Goal: Find specific page/section: Find specific page/section

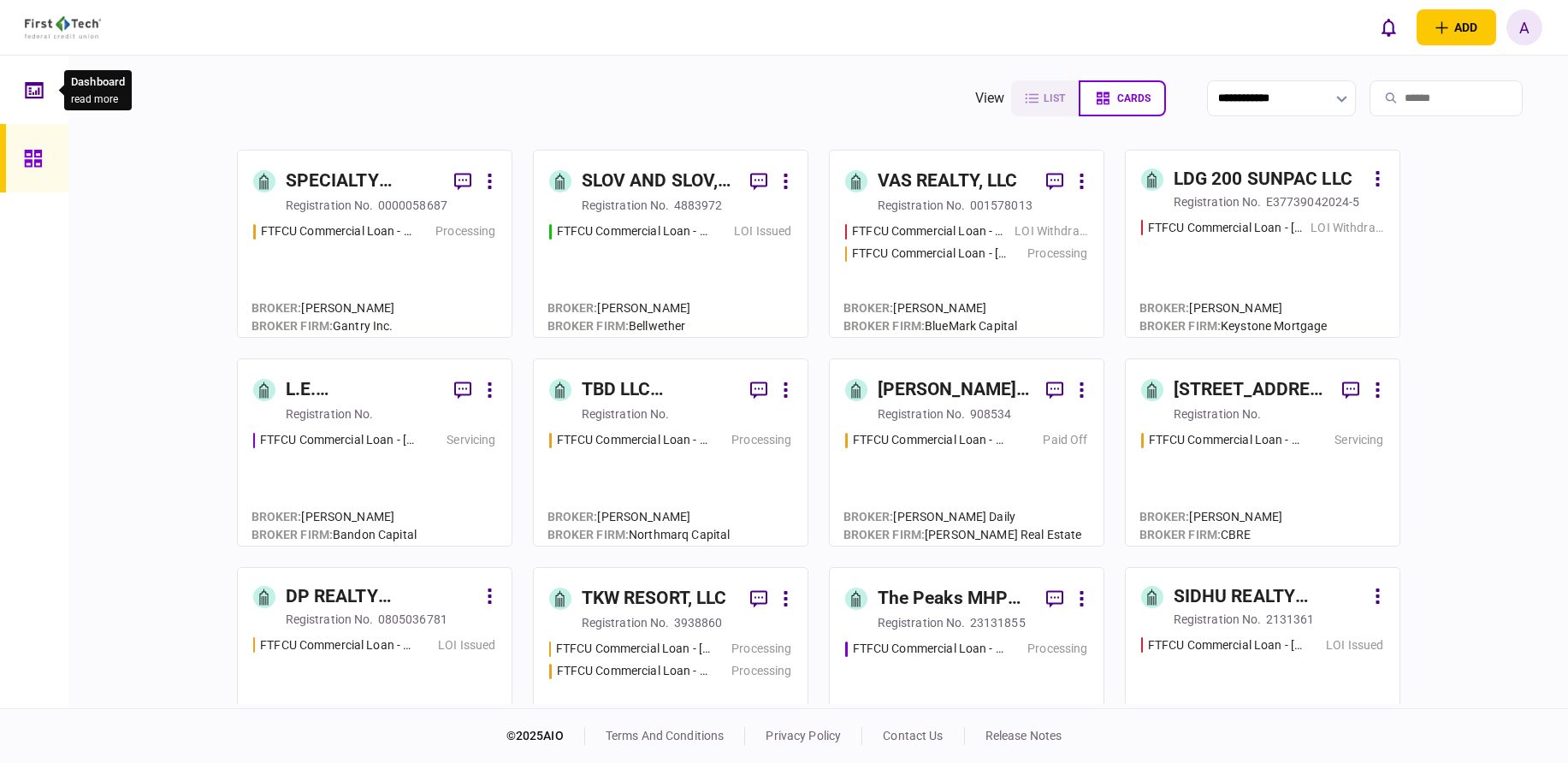
click at [44, 83] on div at bounding box center [39, 90] width 27 height 69
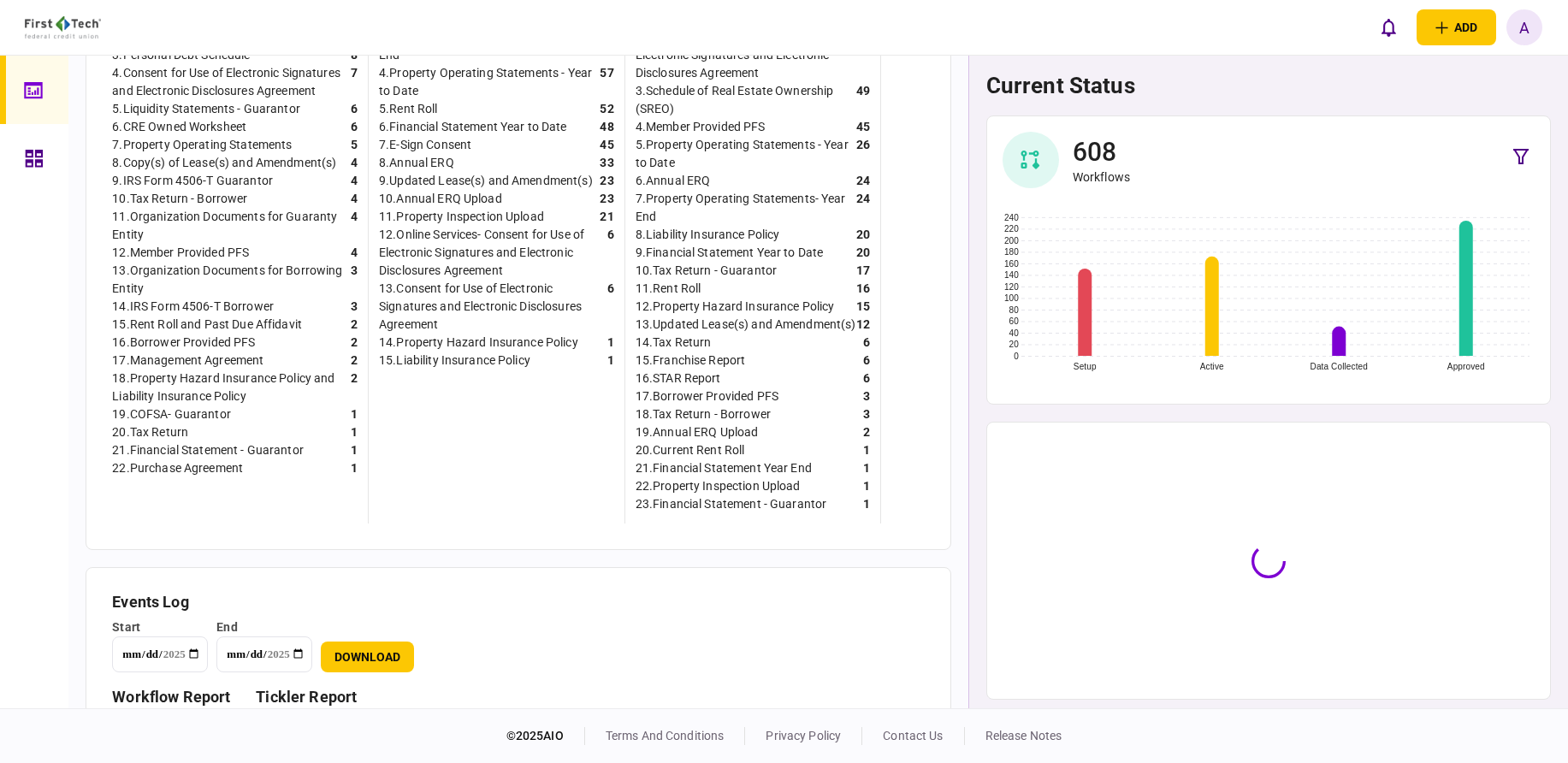
scroll to position [599, 0]
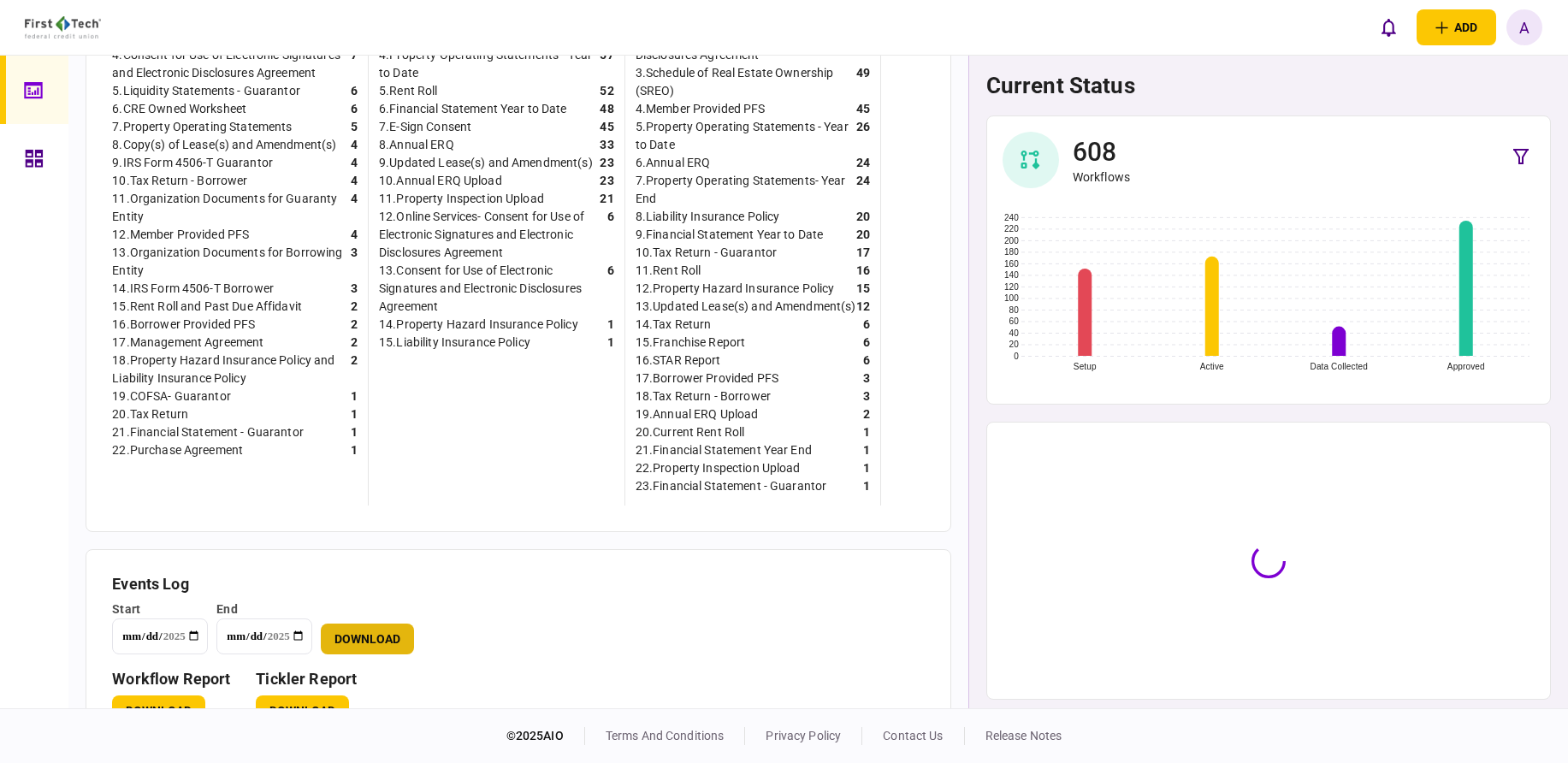
click at [353, 646] on button "Download" at bounding box center [367, 640] width 93 height 31
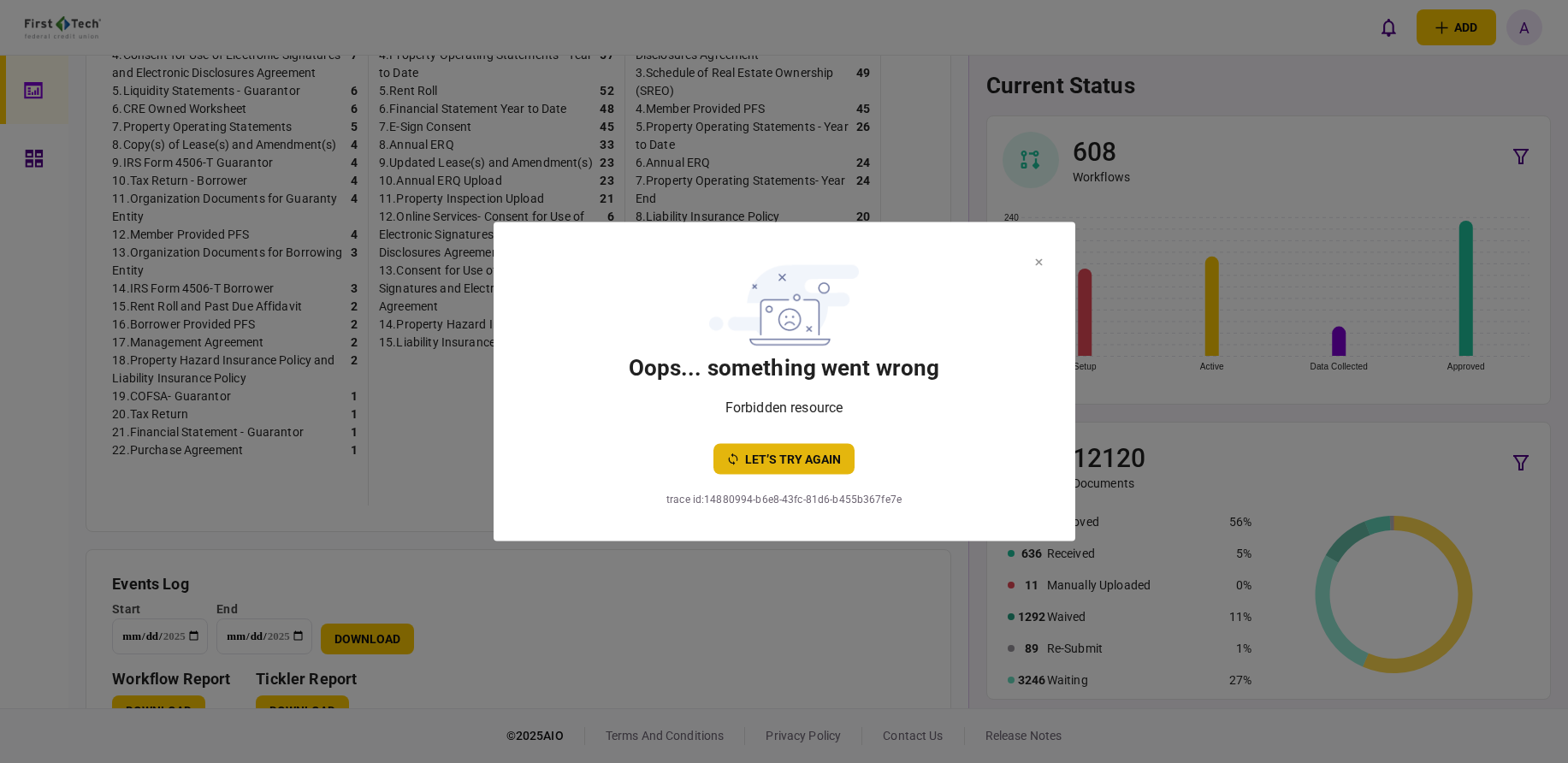
click at [772, 454] on button "let’s try again" at bounding box center [784, 460] width 141 height 31
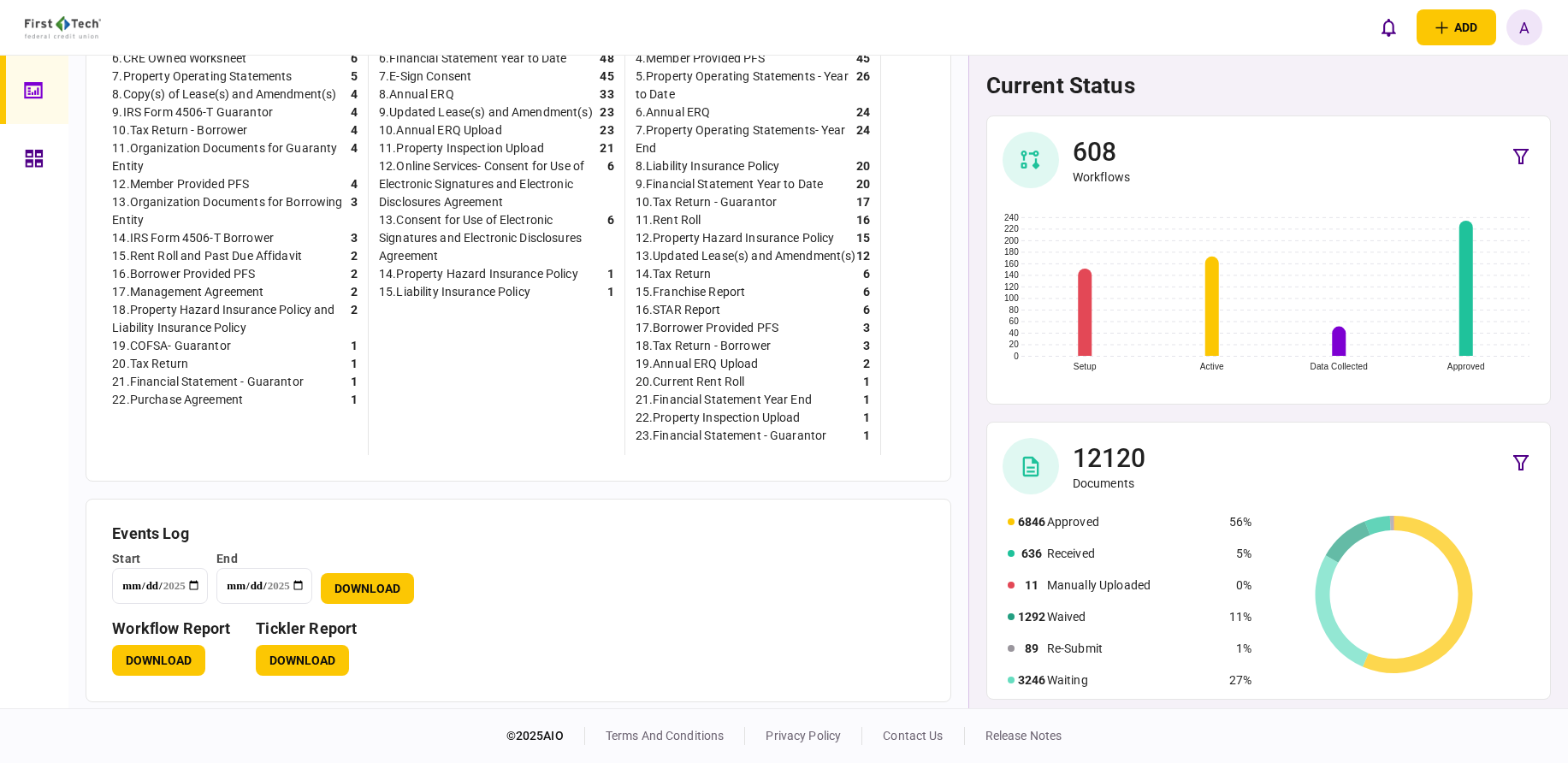
scroll to position [674, 0]
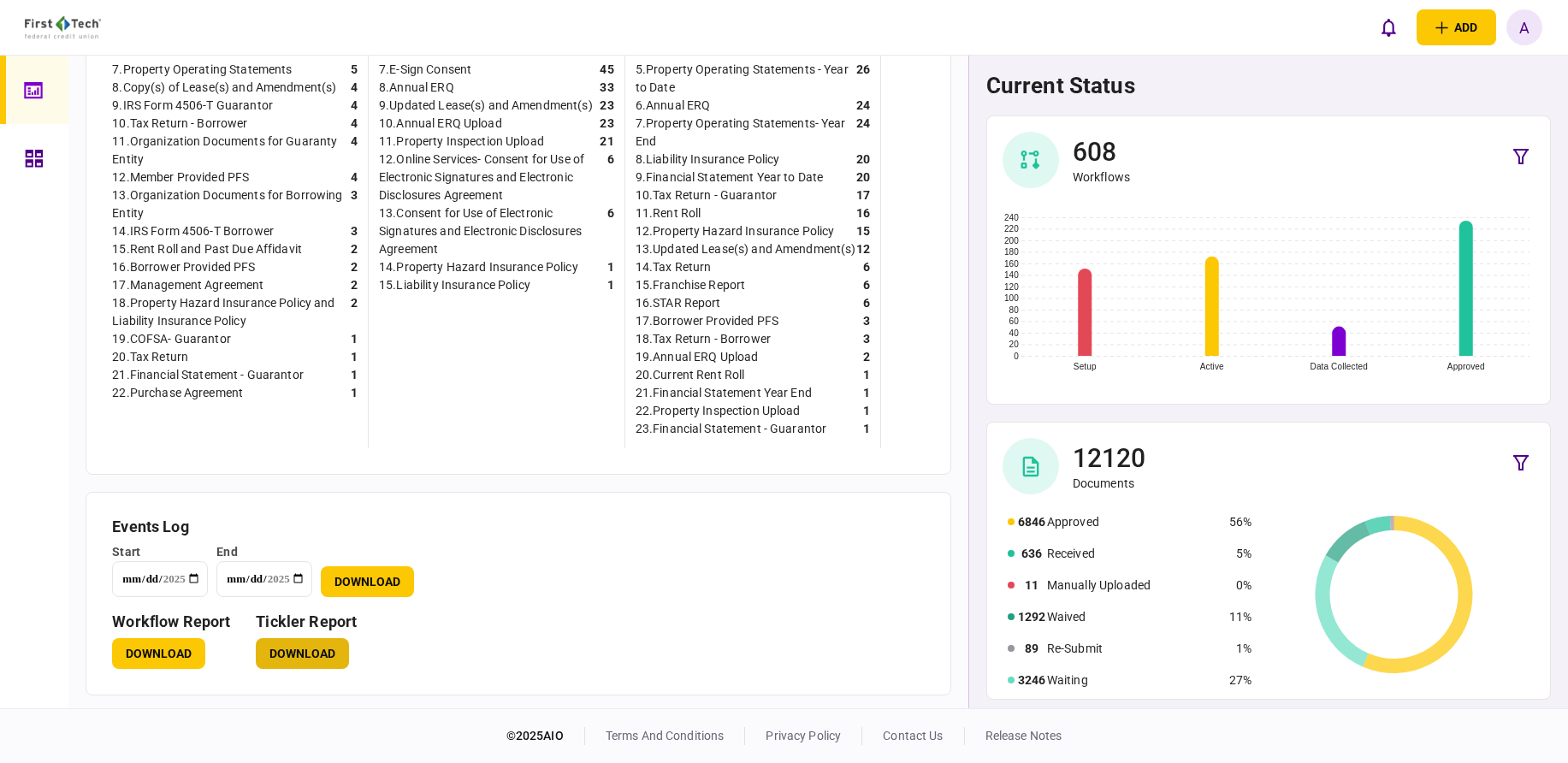
click at [324, 645] on button "Download" at bounding box center [302, 654] width 93 height 31
click at [49, 164] on div at bounding box center [39, 159] width 27 height 69
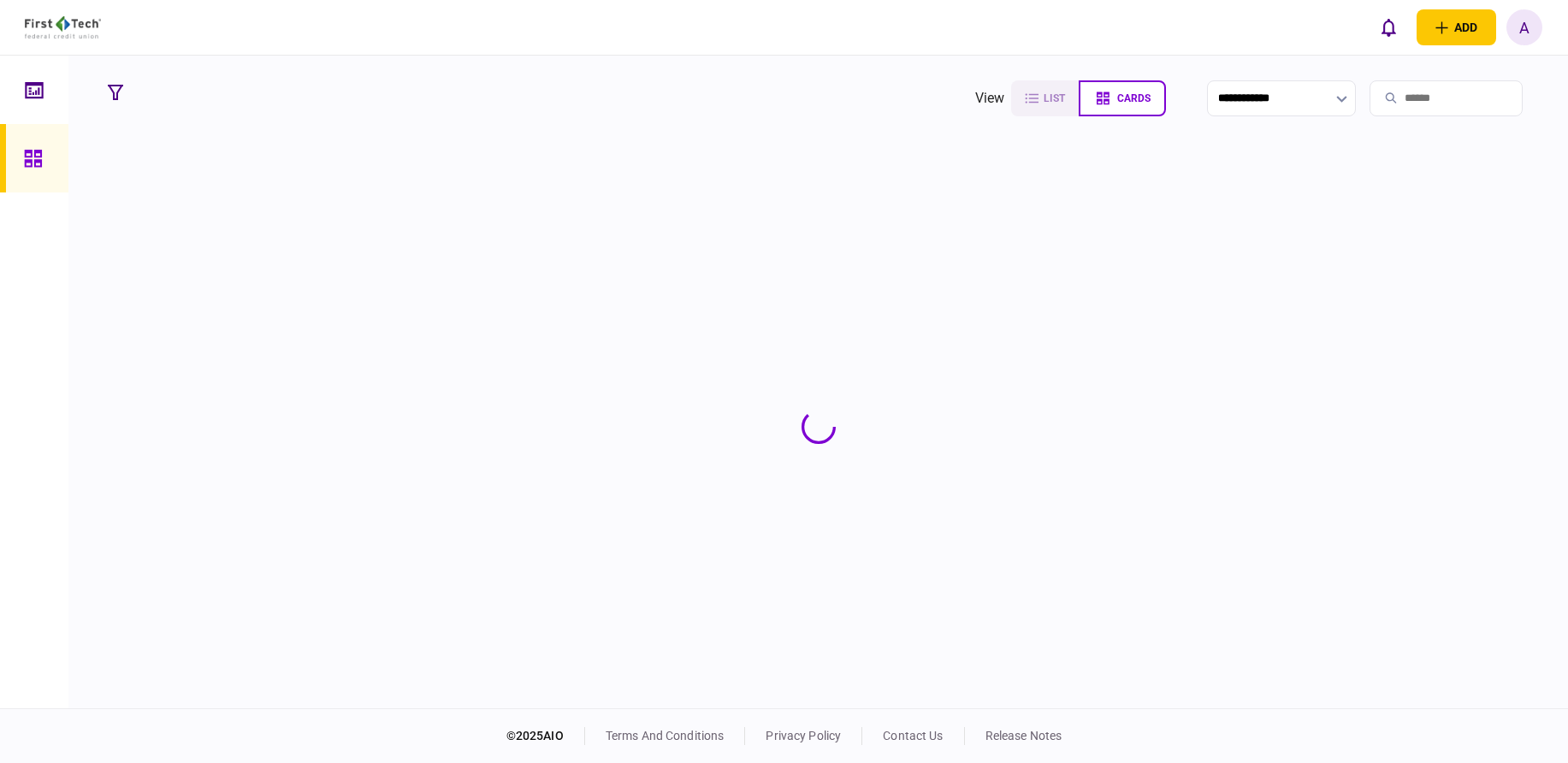
click at [1469, 100] on input "search" at bounding box center [1446, 99] width 153 height 36
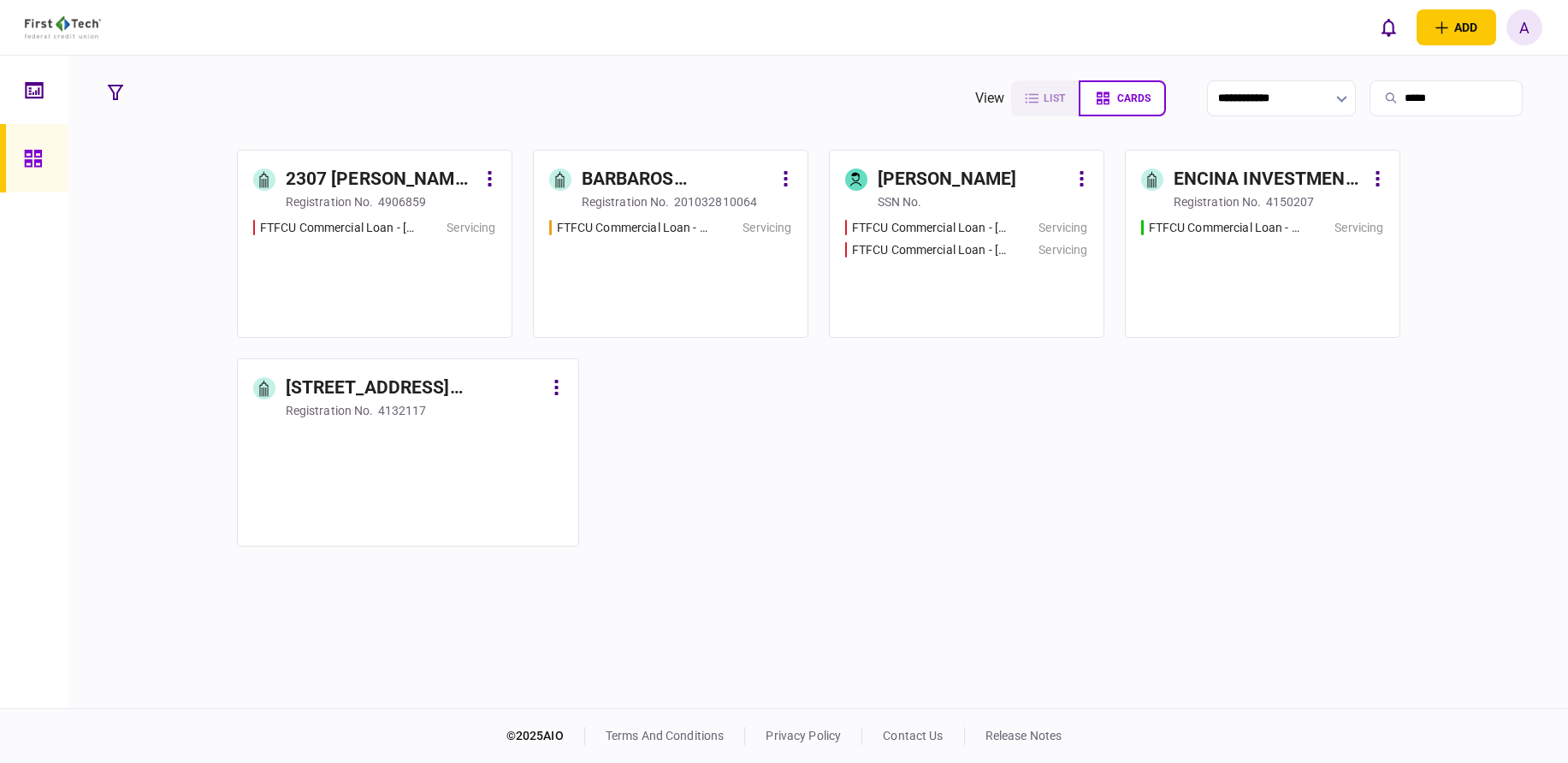
type input "*****"
click at [646, 253] on div "FTFCU Commercial Loan - [STREET_ADDRESS]" at bounding box center [670, 271] width 243 height 104
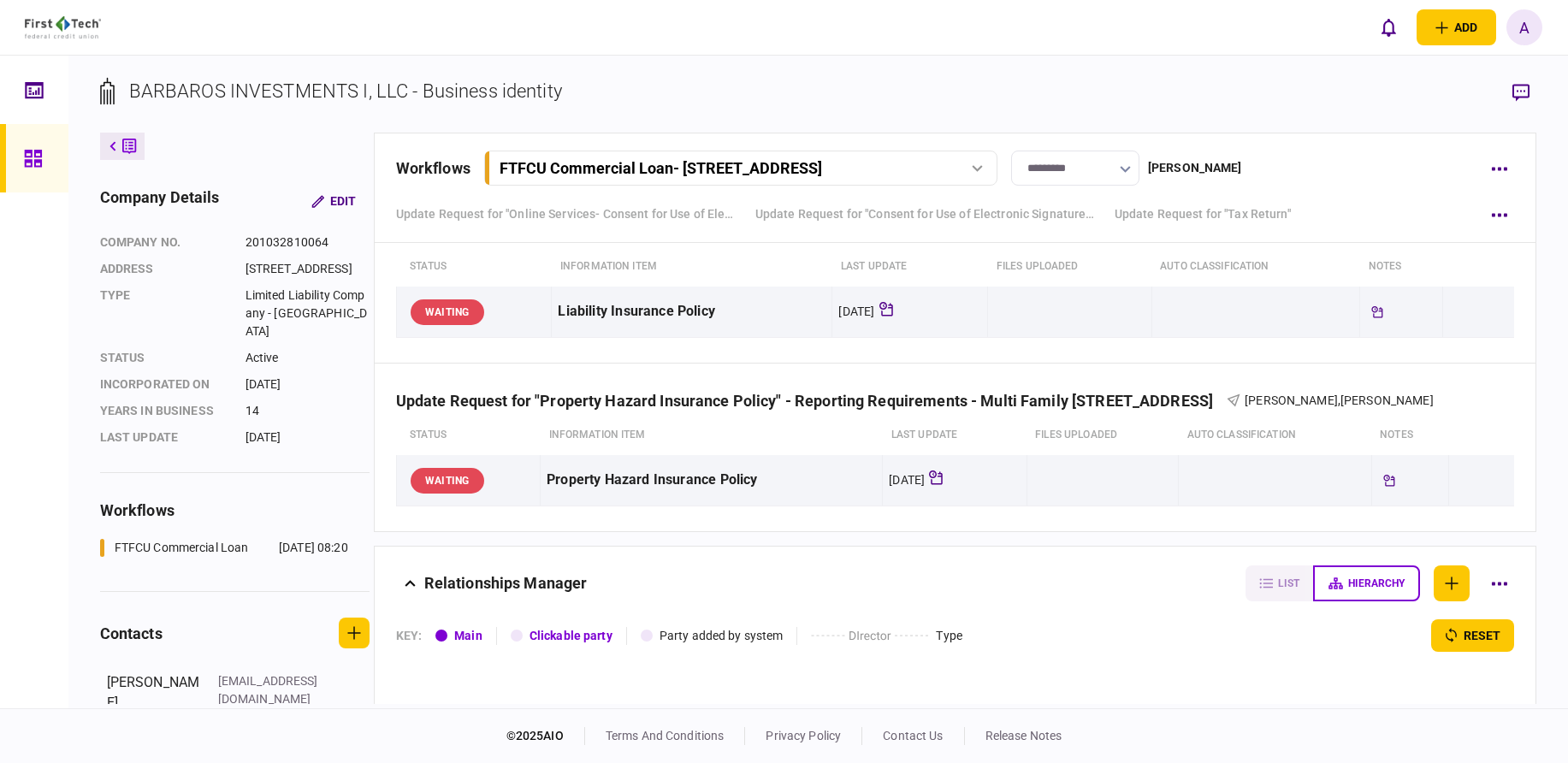
scroll to position [2053, 0]
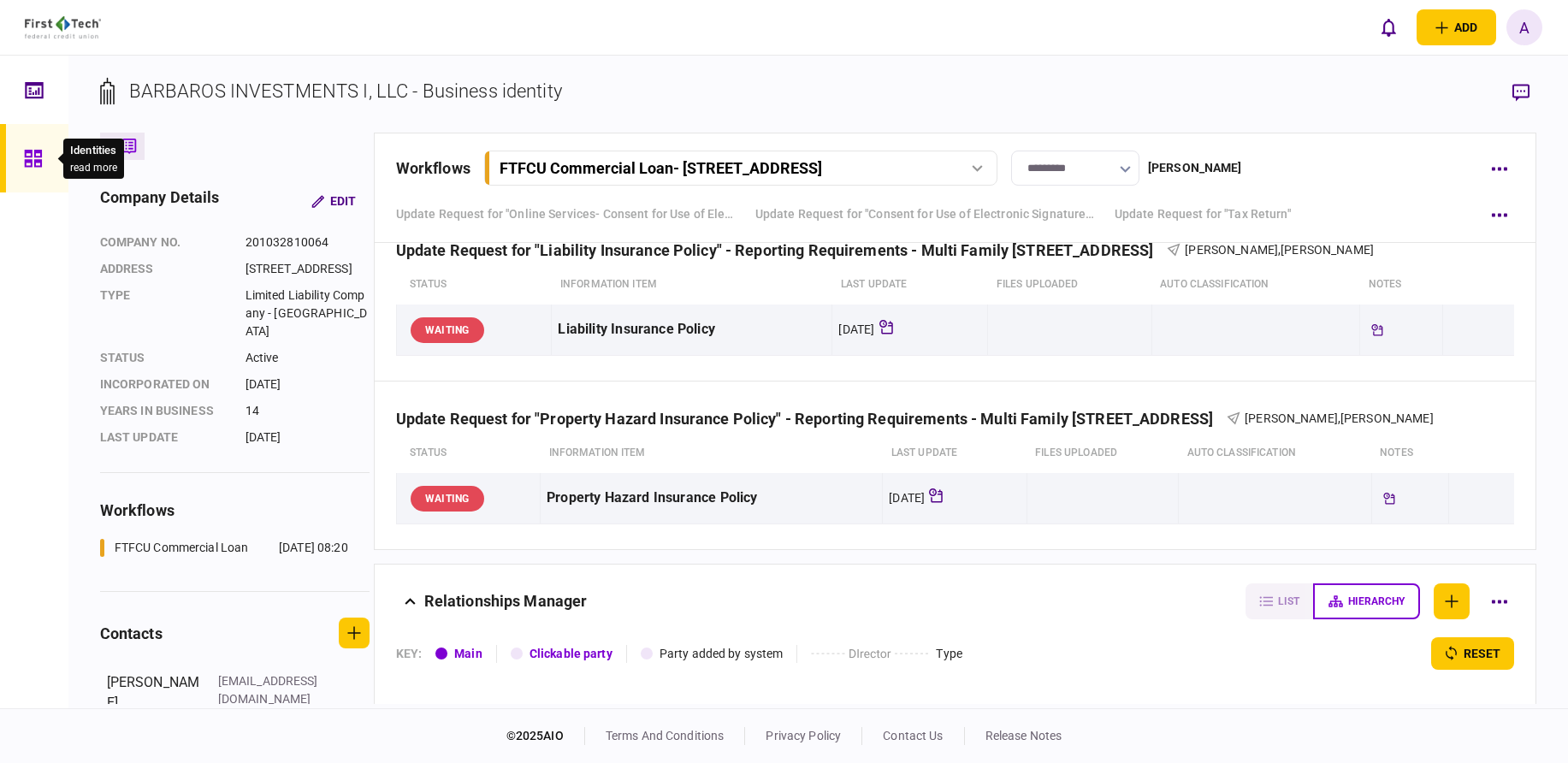
click at [42, 152] on icon at bounding box center [33, 159] width 19 height 20
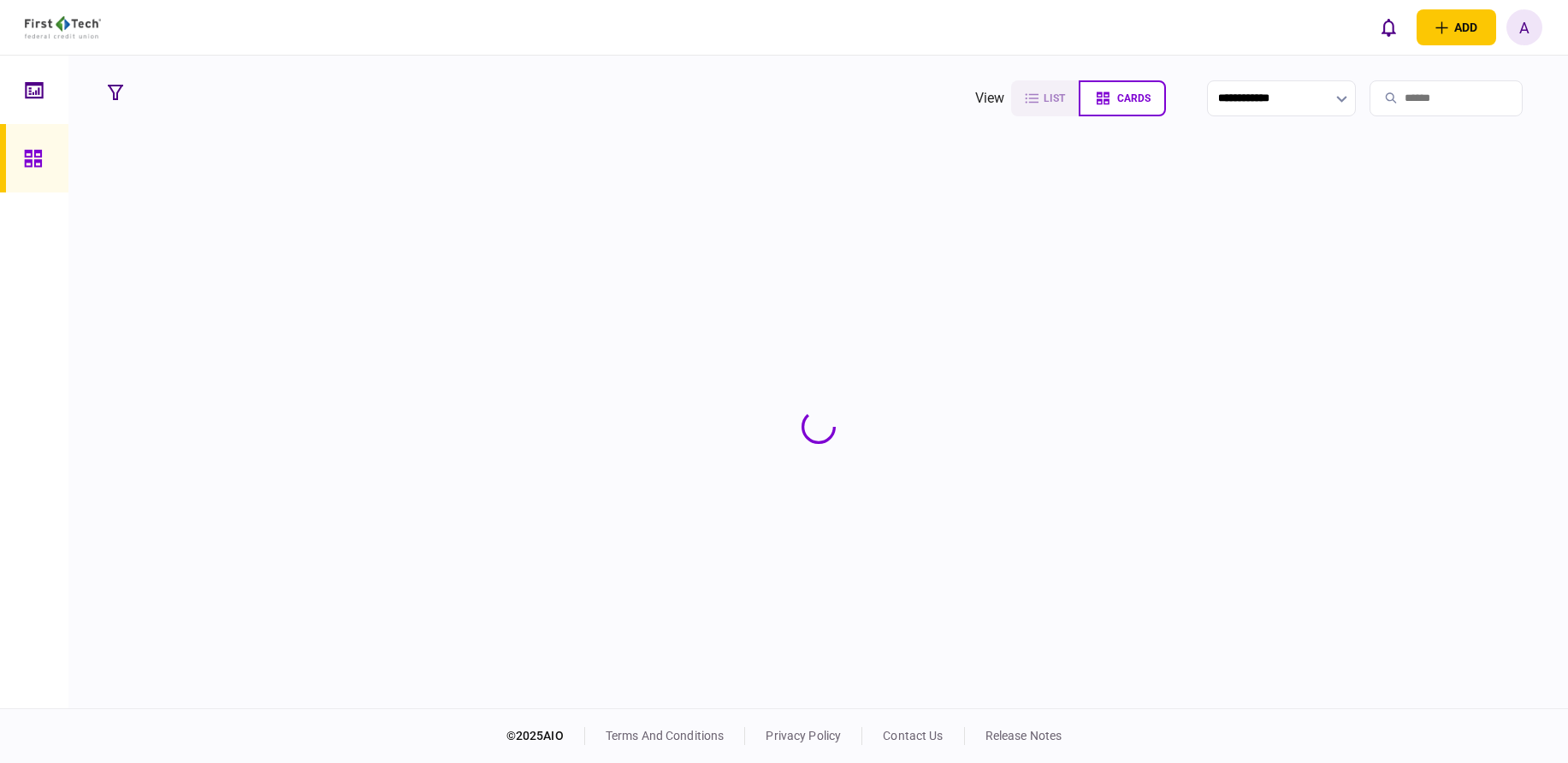
click at [1413, 93] on input "search" at bounding box center [1446, 99] width 153 height 36
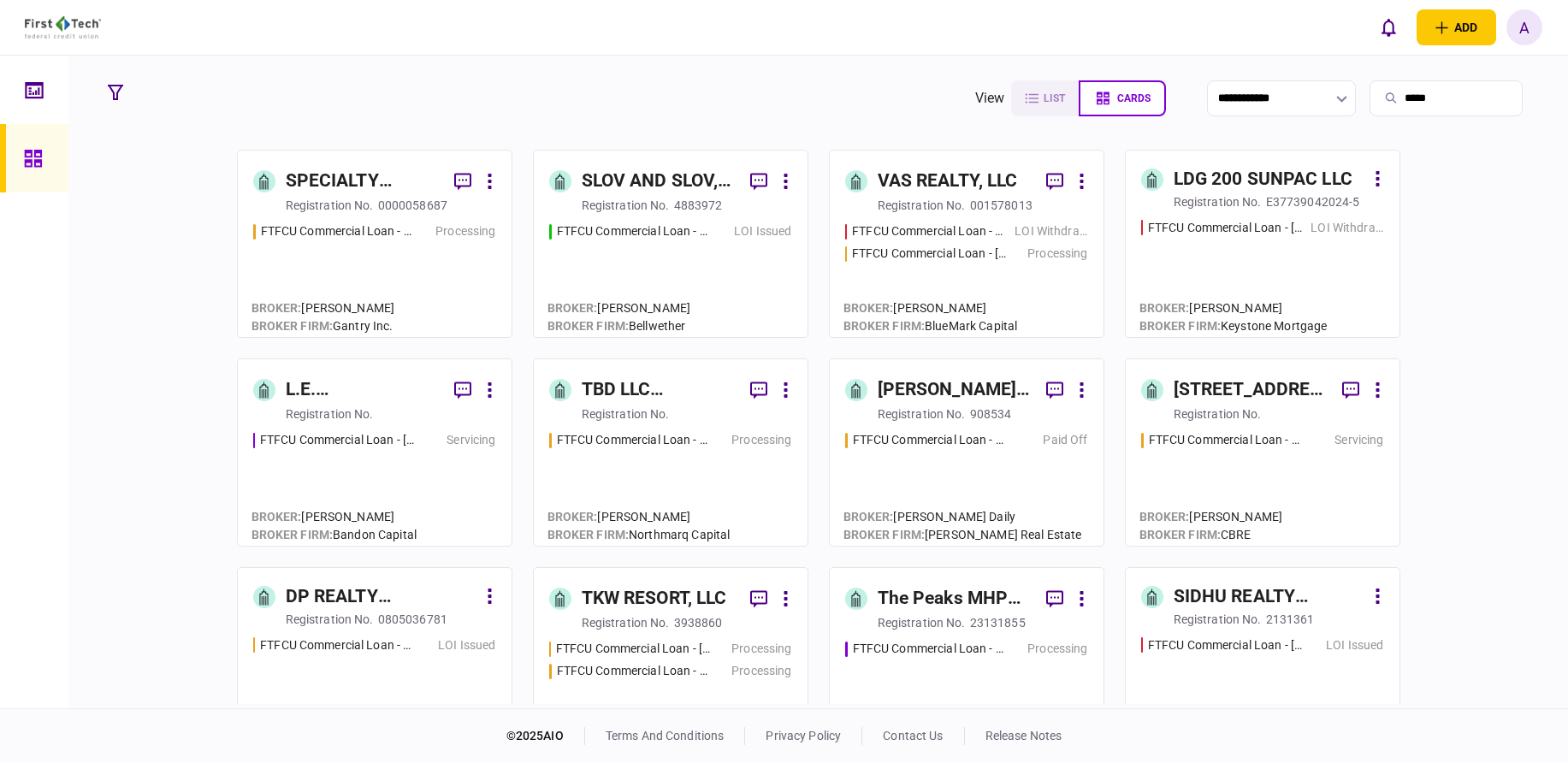
type input "*****"
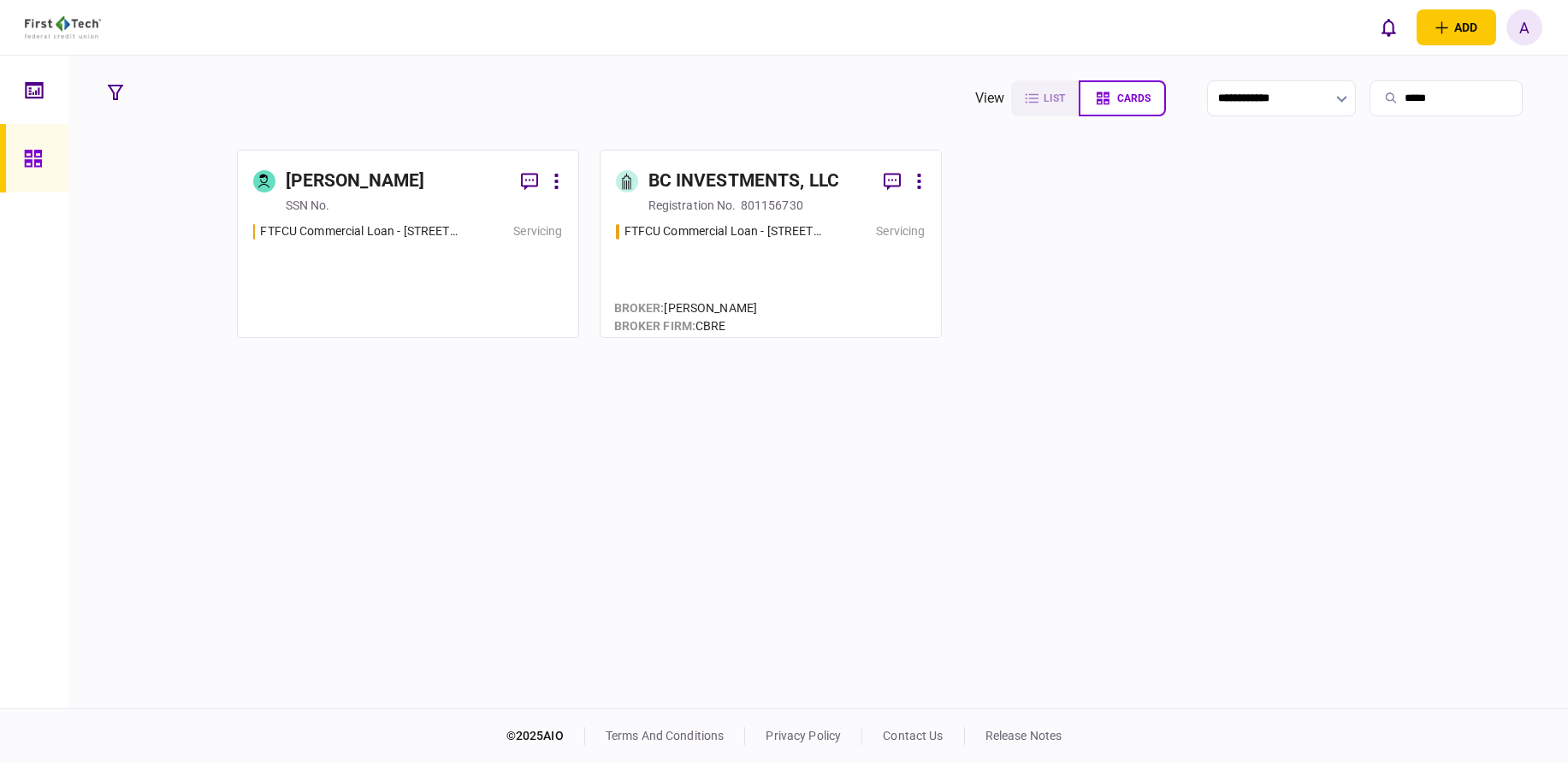
click at [370, 166] on div "[PERSON_NAME]" at bounding box center [396, 182] width 222 height 31
